Goal: Task Accomplishment & Management: Manage account settings

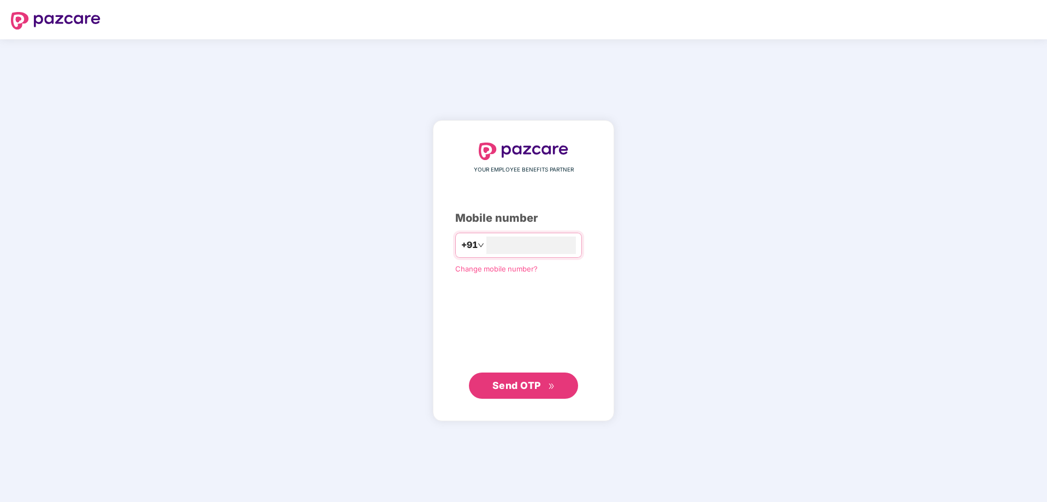
type input "**********"
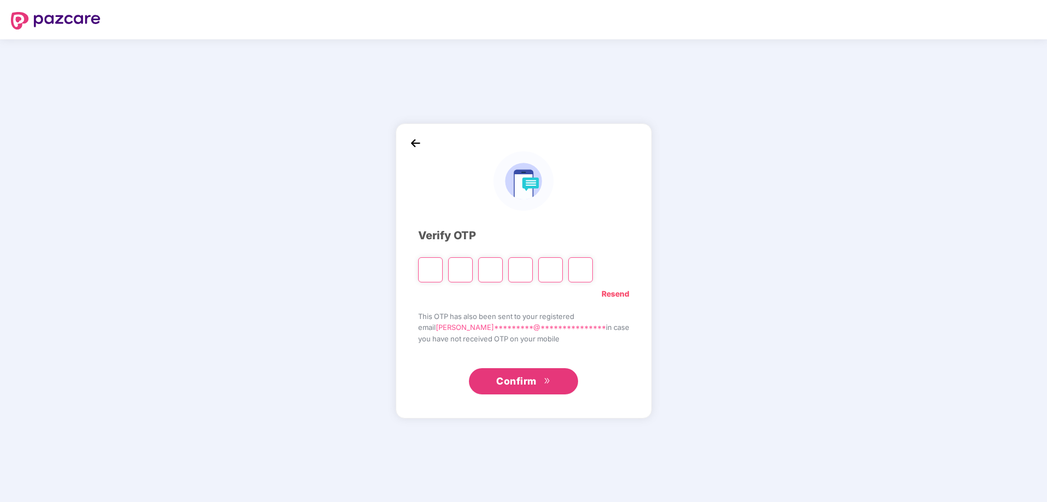
type input "*"
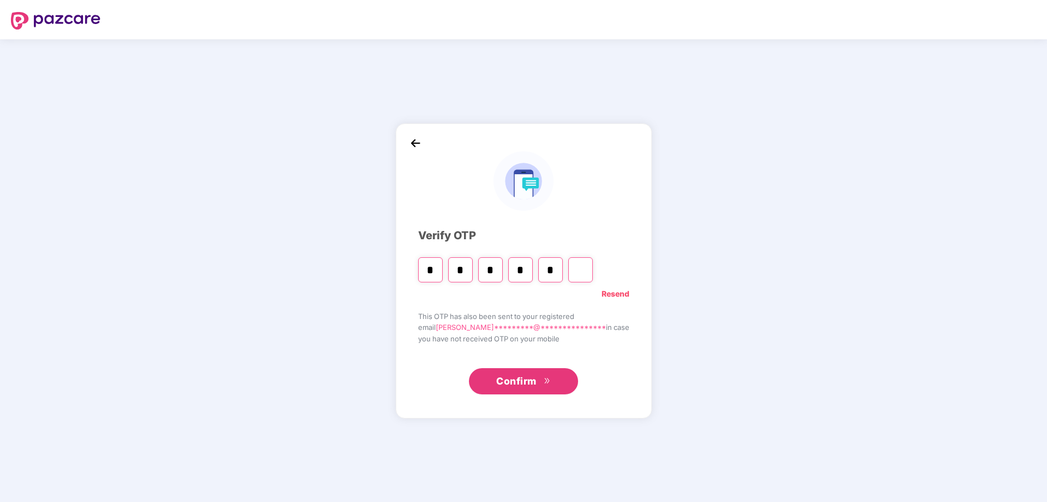
type input "*"
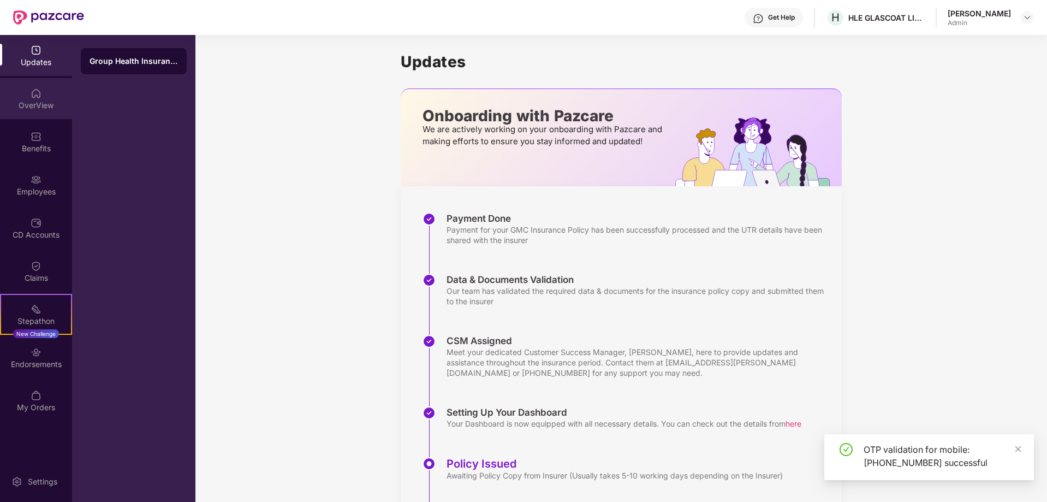
click at [51, 93] on div "OverView" at bounding box center [36, 98] width 72 height 41
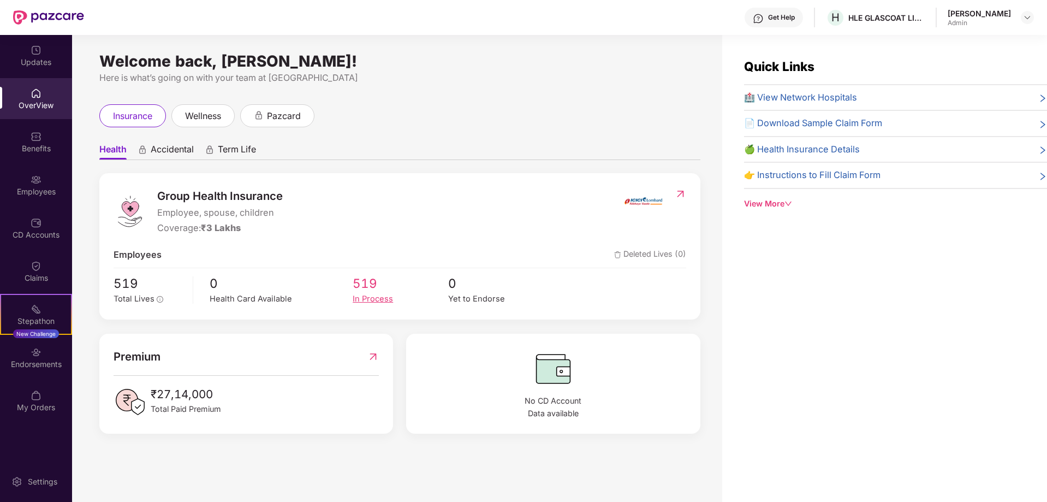
click at [370, 294] on div "In Process" at bounding box center [401, 299] width 96 height 13
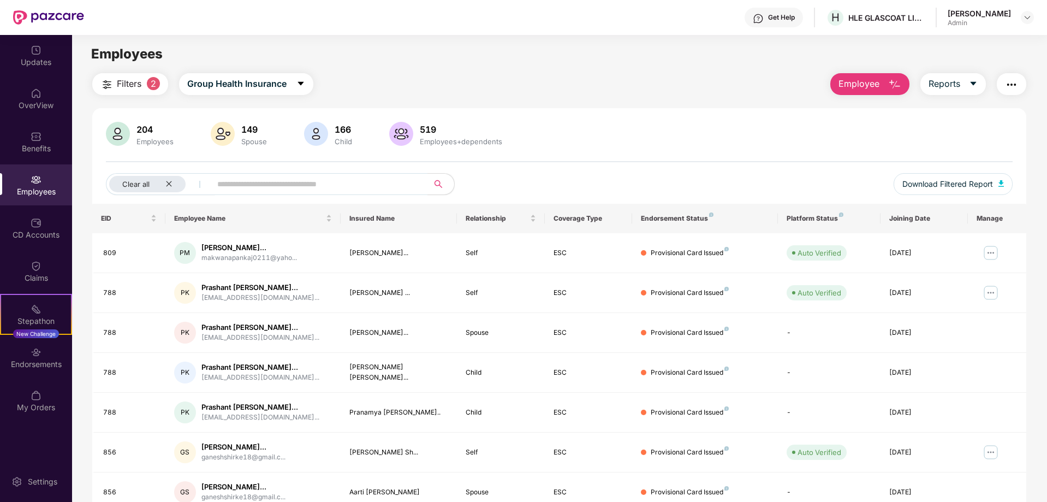
click at [153, 85] on span "2" at bounding box center [153, 83] width 13 height 13
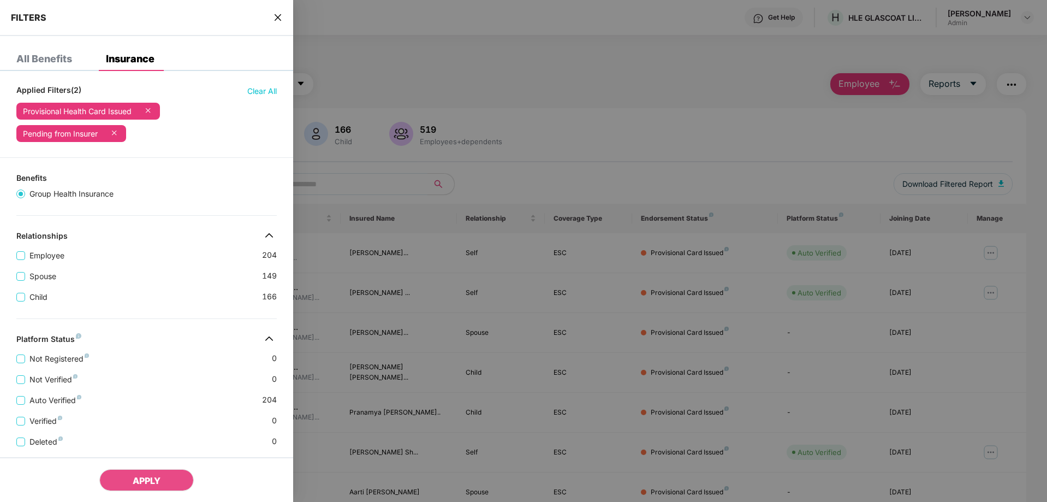
click at [45, 58] on div "All Benefits" at bounding box center [44, 58] width 56 height 11
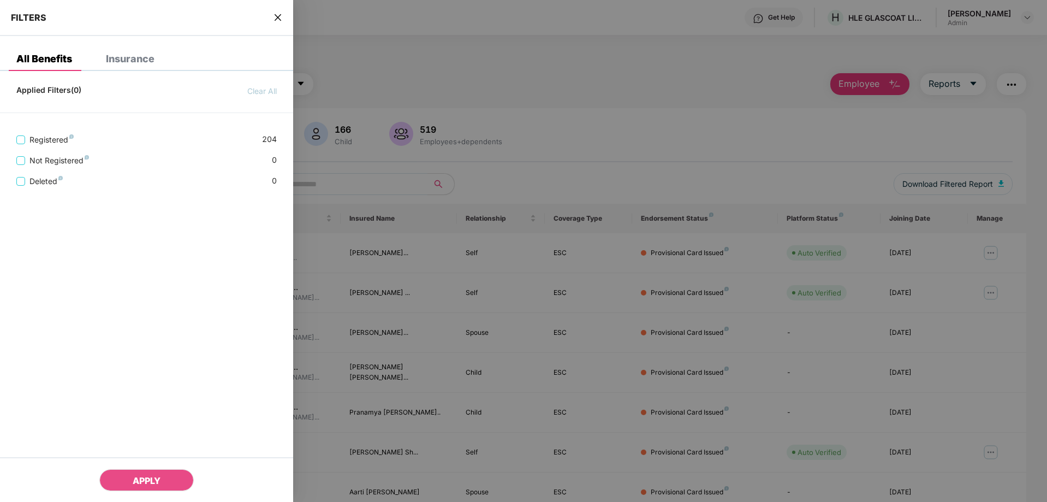
click at [278, 13] on icon "close" at bounding box center [277, 17] width 9 height 9
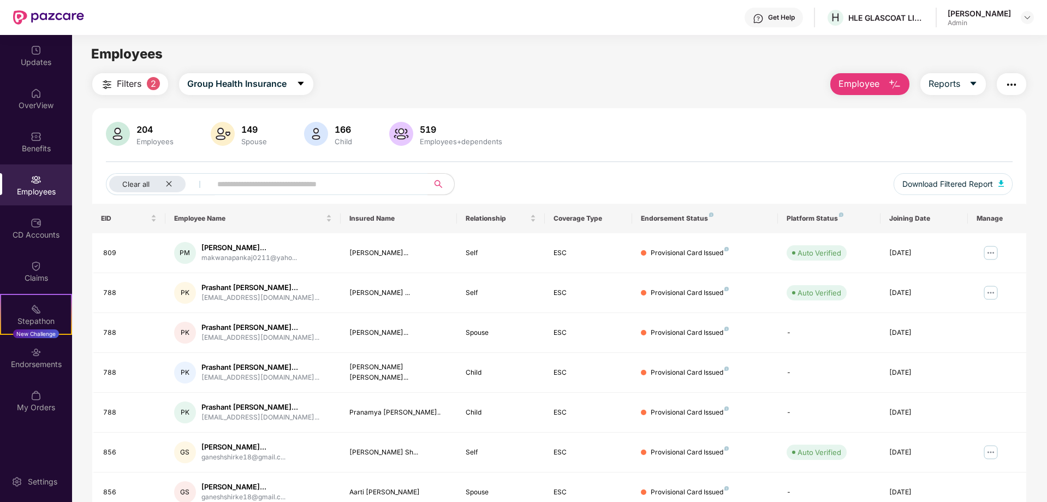
click at [708, 228] on th "Endorsement Status" at bounding box center [705, 218] width 146 height 29
click at [695, 218] on div "Endorsement Status" at bounding box center [705, 218] width 128 height 9
click at [170, 181] on icon "close" at bounding box center [168, 183] width 7 height 7
click at [697, 216] on div "Endorsement Status" at bounding box center [705, 218] width 128 height 9
click at [1001, 183] on img "button" at bounding box center [1000, 183] width 5 height 7
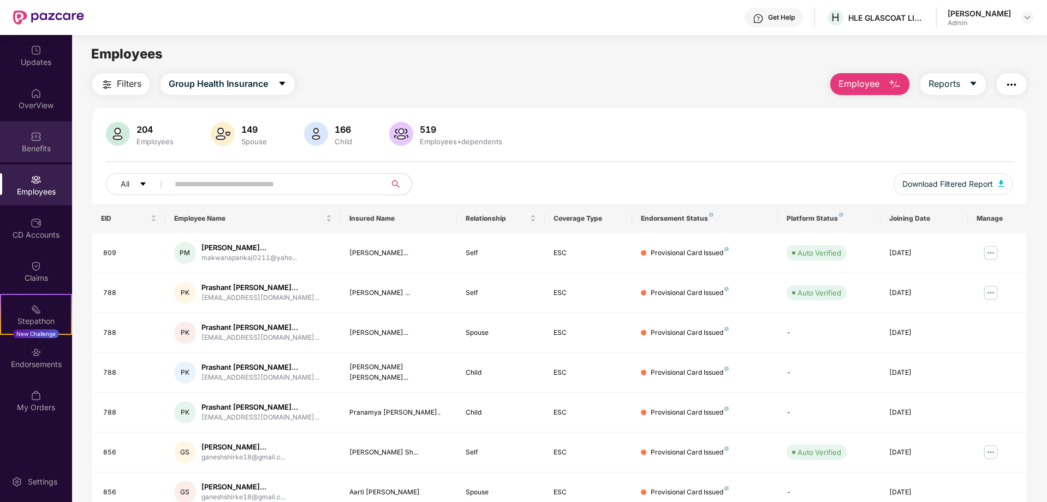
click at [40, 122] on div "Benefits" at bounding box center [36, 141] width 72 height 41
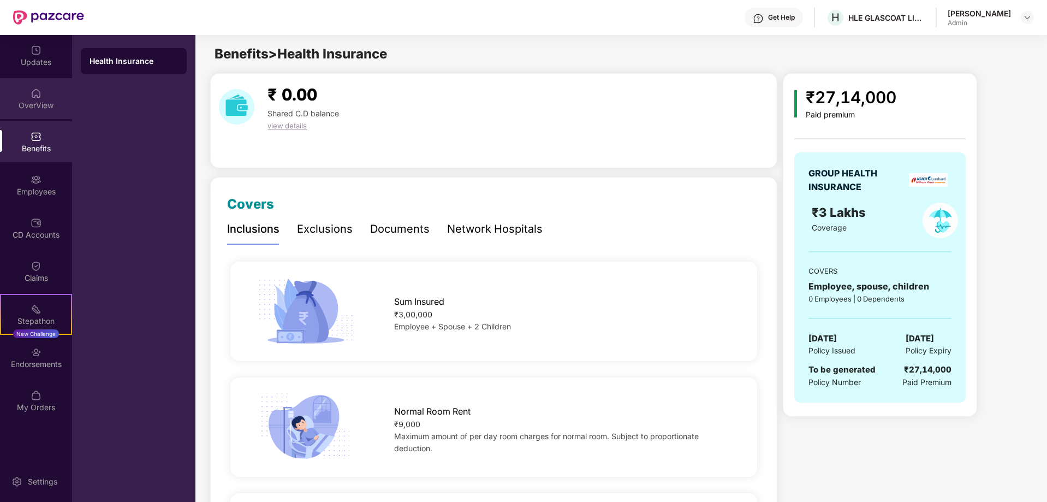
click at [40, 97] on img at bounding box center [36, 93] width 11 height 11
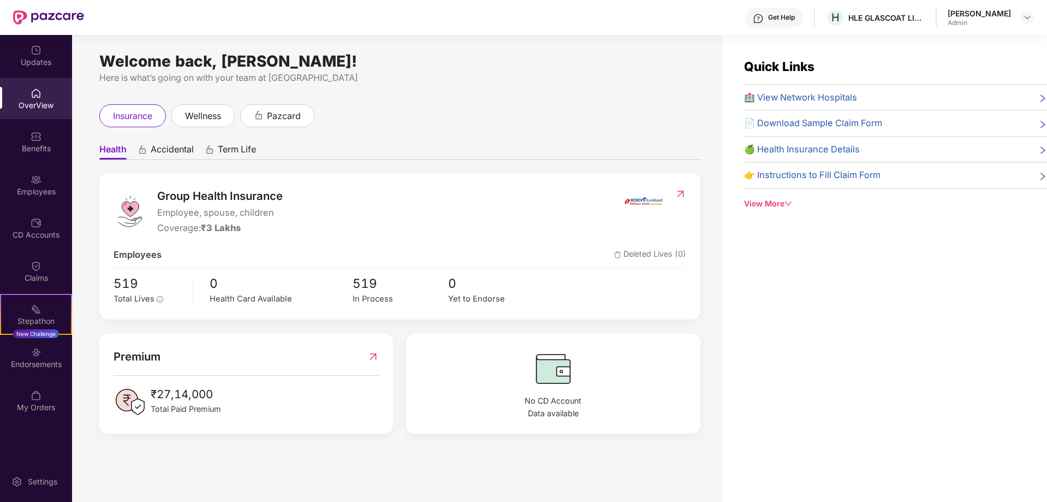
click at [769, 208] on div "View More" at bounding box center [895, 204] width 303 height 12
click at [1004, 16] on div "[PERSON_NAME]" at bounding box center [979, 13] width 63 height 10
click at [1029, 14] on img at bounding box center [1027, 17] width 9 height 9
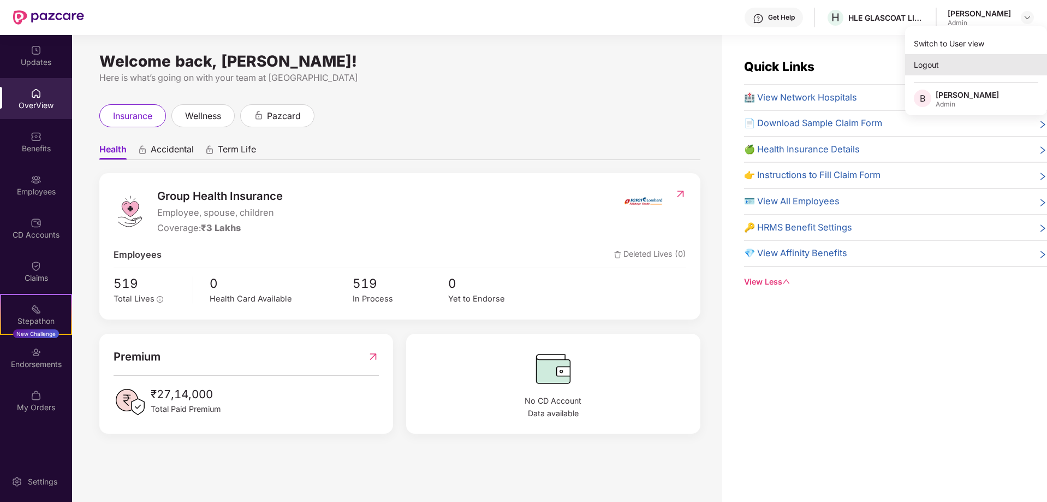
click at [939, 62] on div "Logout" at bounding box center [976, 64] width 142 height 21
